Goal: Transaction & Acquisition: Purchase product/service

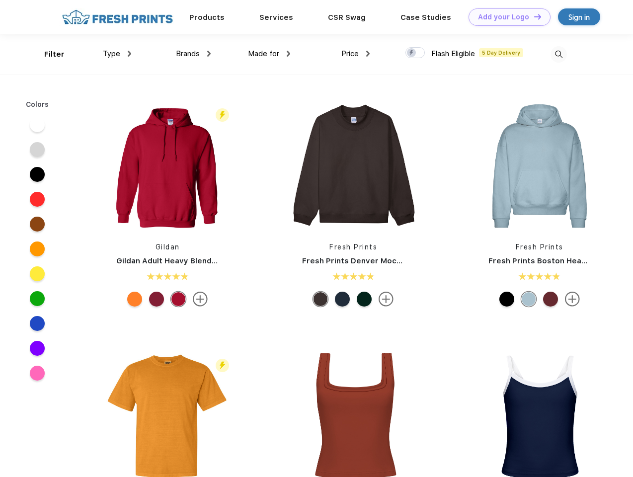
click at [506, 17] on link "Add your Logo Design Tool" at bounding box center [510, 16] width 82 height 17
click at [0, 0] on div "Design Tool" at bounding box center [0, 0] width 0 height 0
click at [533, 16] on link "Add your Logo Design Tool" at bounding box center [510, 16] width 82 height 17
click at [48, 54] on div "Filter" at bounding box center [54, 54] width 20 height 11
click at [117, 54] on span "Type" at bounding box center [111, 53] width 17 height 9
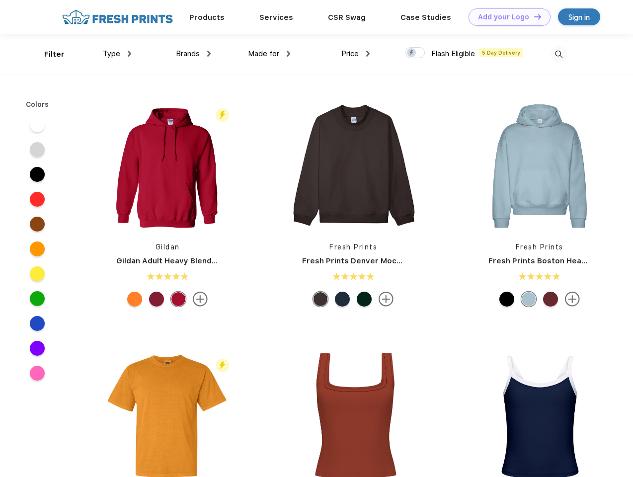
click at [193, 54] on span "Brands" at bounding box center [188, 53] width 24 height 9
click at [269, 54] on span "Made for" at bounding box center [263, 53] width 31 height 9
click at [356, 54] on span "Price" at bounding box center [349, 53] width 17 height 9
click at [416, 53] on div at bounding box center [415, 52] width 19 height 11
click at [412, 53] on input "checkbox" at bounding box center [409, 50] width 6 height 6
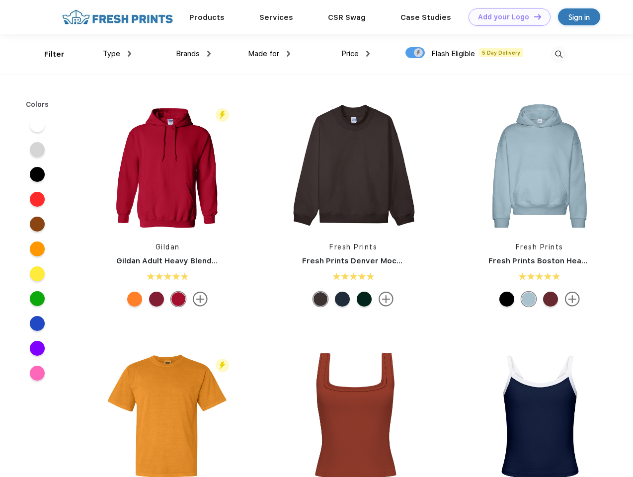
click at [559, 54] on img at bounding box center [559, 54] width 16 height 16
